Goal: Complete application form: Complete application form

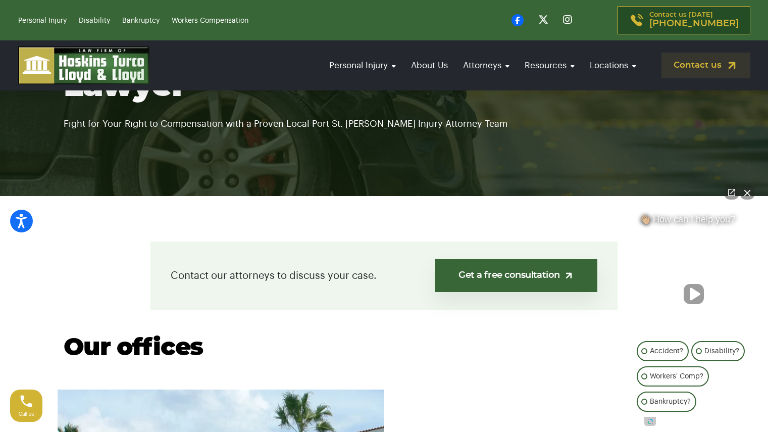
scroll to position [131, 0]
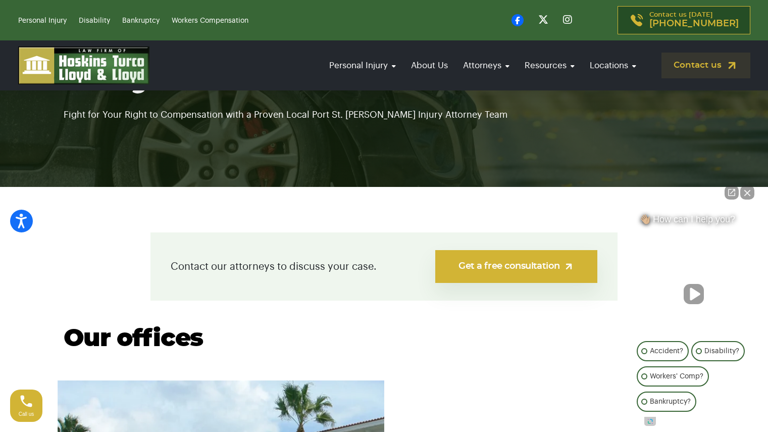
click at [501, 257] on link "Get a free consultation" at bounding box center [516, 266] width 162 height 33
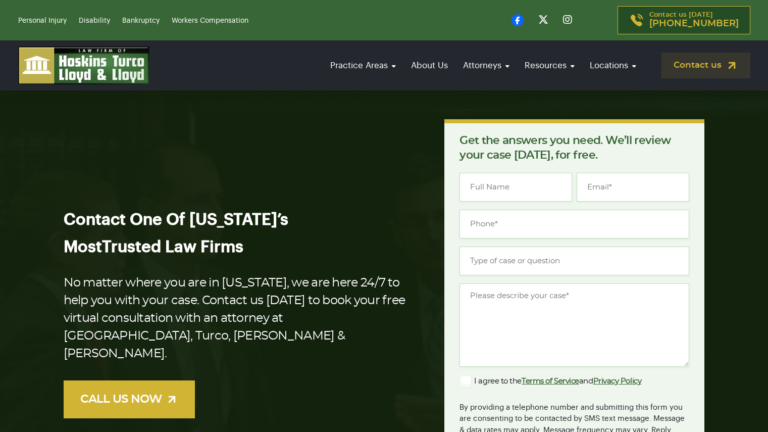
type input "[PERSON_NAME]"
type input "[EMAIL_ADDRESS][DOMAIN_NAME]"
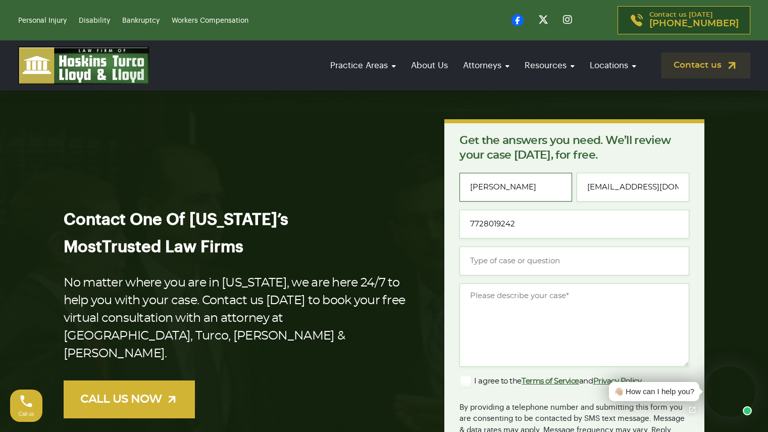
type input "[PHONE_NUMBER]"
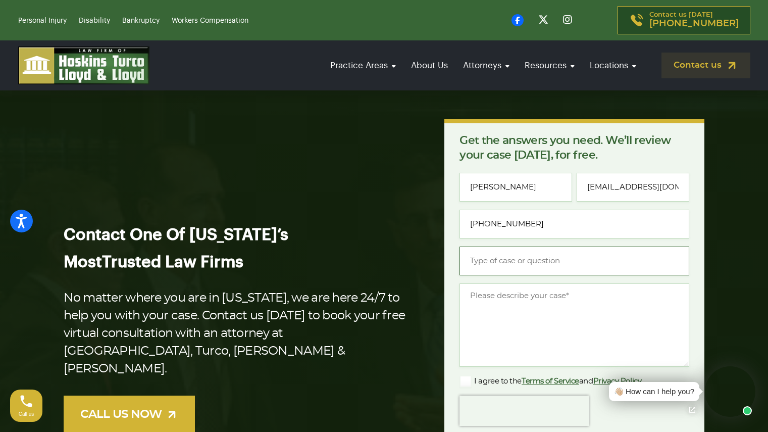
click at [509, 258] on input "Type of case or question *" at bounding box center [574, 260] width 230 height 29
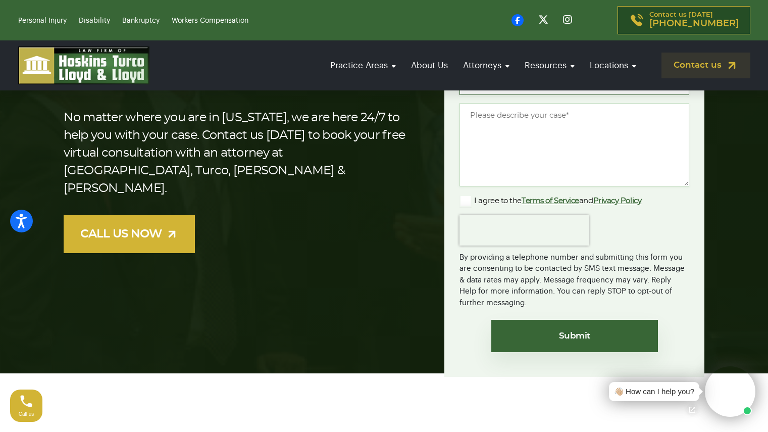
scroll to position [187, 0]
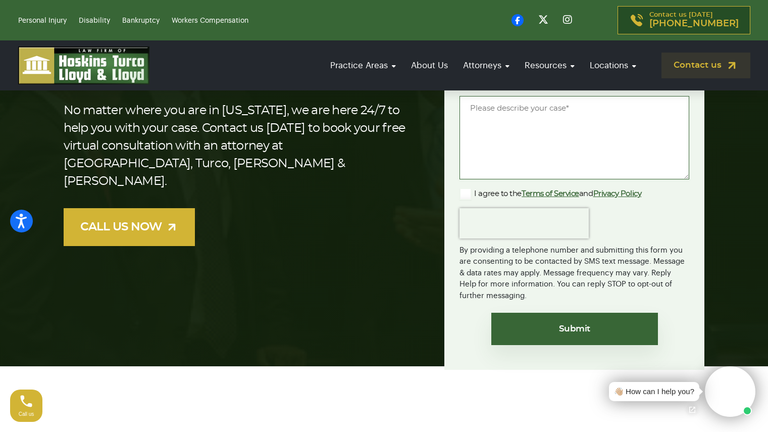
click at [516, 140] on textarea "Message *" at bounding box center [574, 137] width 230 height 83
paste textarea "Hi [Attorney’s Name], I’m reaching out to explore my options for filing Chapter…"
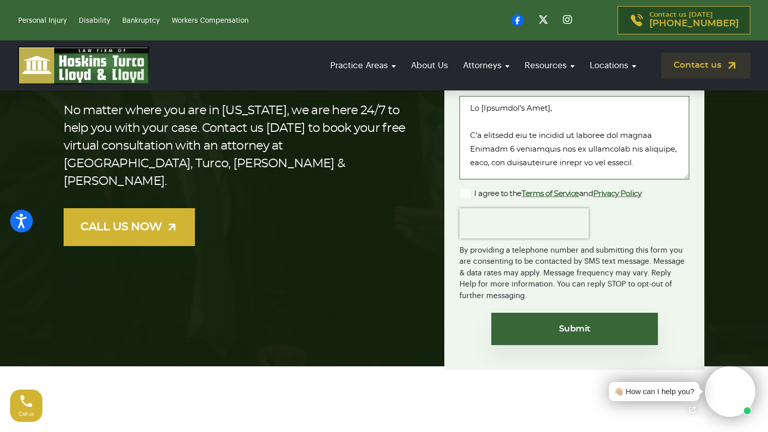
scroll to position [547, 0]
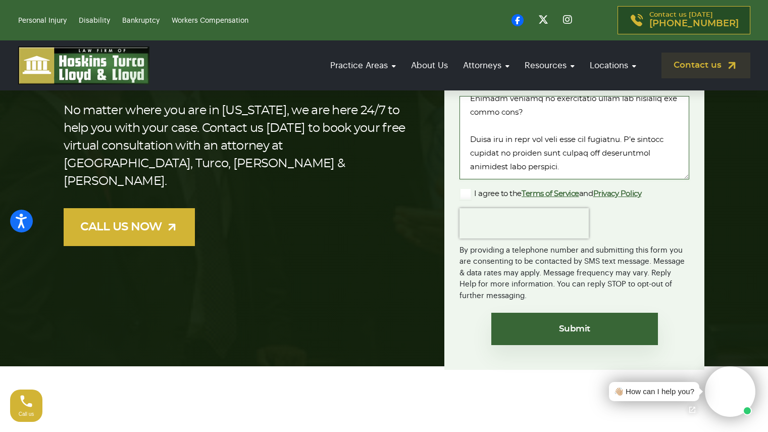
type textarea "Hi [Attorney’s Name], I’m reaching out to explore my options for filing Chapter…"
click at [468, 194] on label "I agree to the Terms of Service and Privacy Policy" at bounding box center [550, 194] width 182 height 12
click at [0, 0] on input "I agree to the Terms of Service and Privacy Policy" at bounding box center [0, 0] width 0 height 0
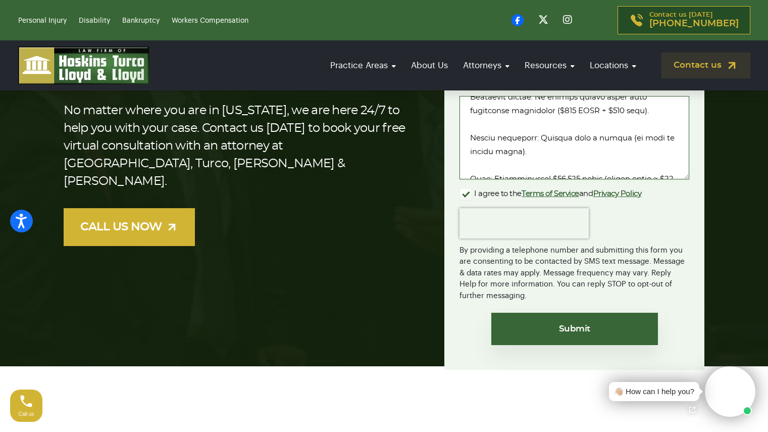
scroll to position [45, 0]
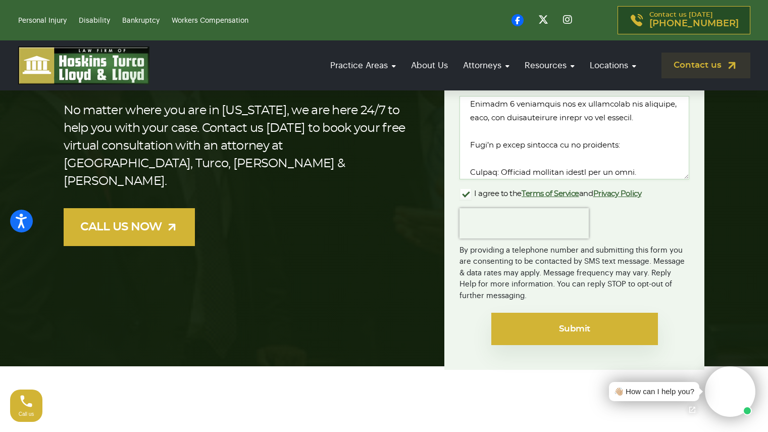
click at [576, 329] on input "Submit" at bounding box center [574, 328] width 167 height 32
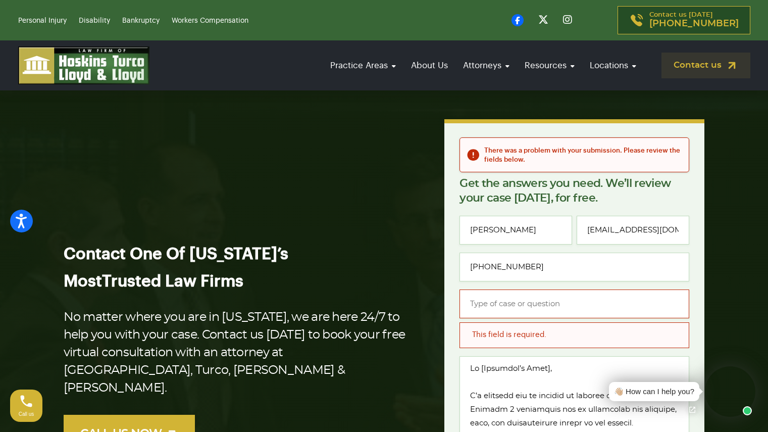
click at [597, 305] on input "Type of case or question *" at bounding box center [574, 303] width 230 height 29
click at [505, 296] on input "Bk" at bounding box center [574, 303] width 230 height 29
click at [647, 310] on input "Bankruptcy" at bounding box center [574, 303] width 230 height 29
type input "Bankruptcy"
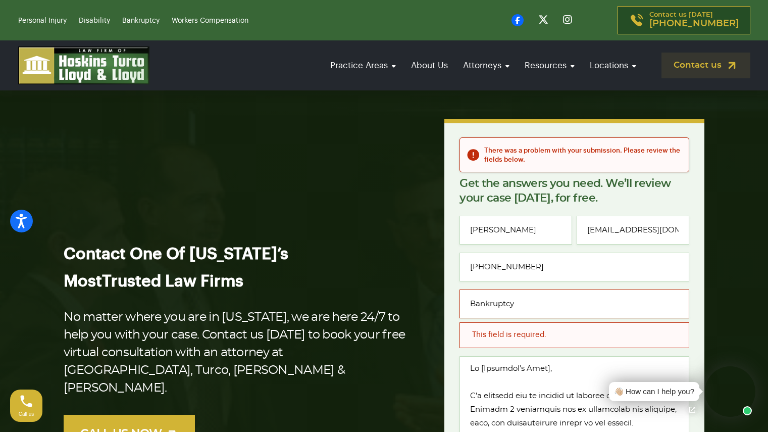
click at [693, 312] on div "There was a problem with your submission. Please review the fields below. Get t…" at bounding box center [574, 357] width 260 height 476
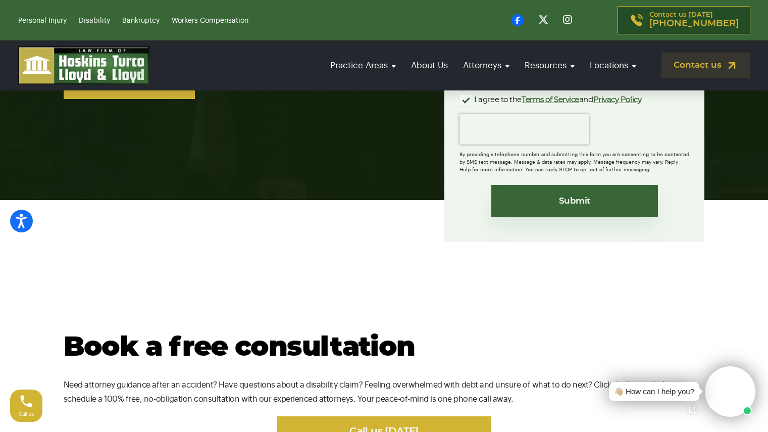
scroll to position [342, 0]
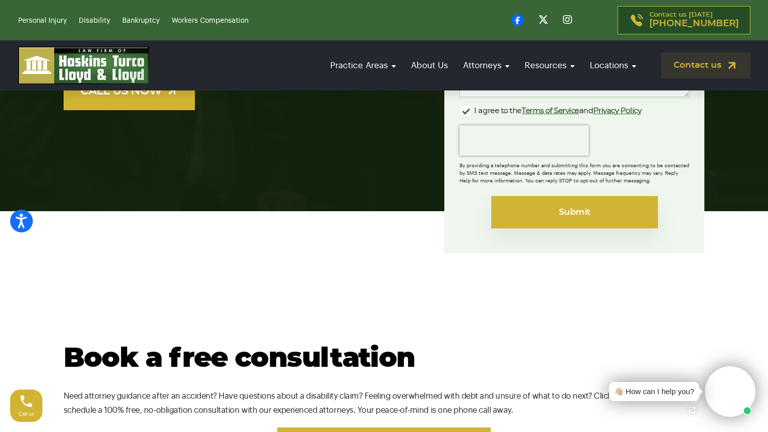
click at [539, 211] on input "Submit" at bounding box center [574, 212] width 167 height 32
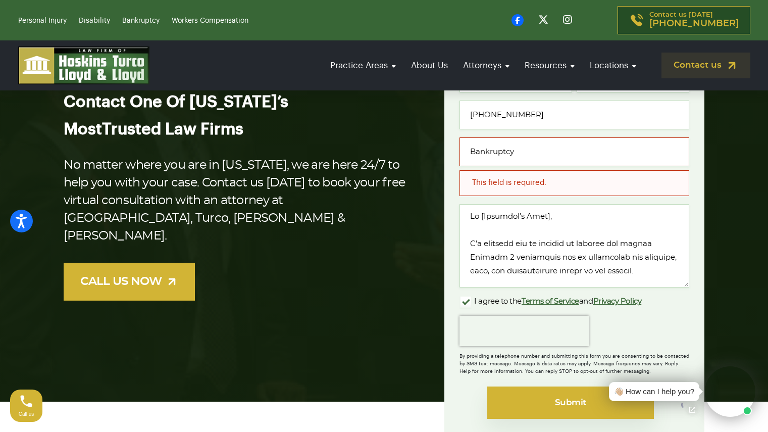
scroll to position [97, 0]
